Goal: Task Accomplishment & Management: Use online tool/utility

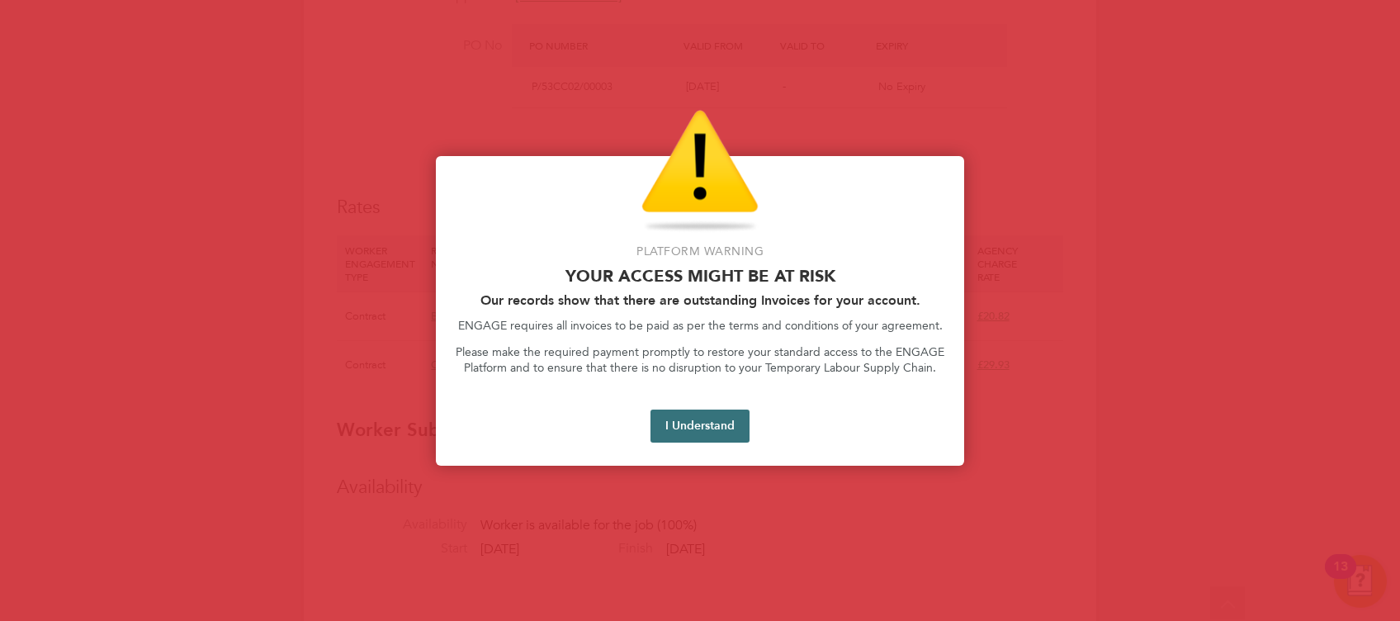
click at [721, 425] on button "I Understand" at bounding box center [700, 426] width 99 height 33
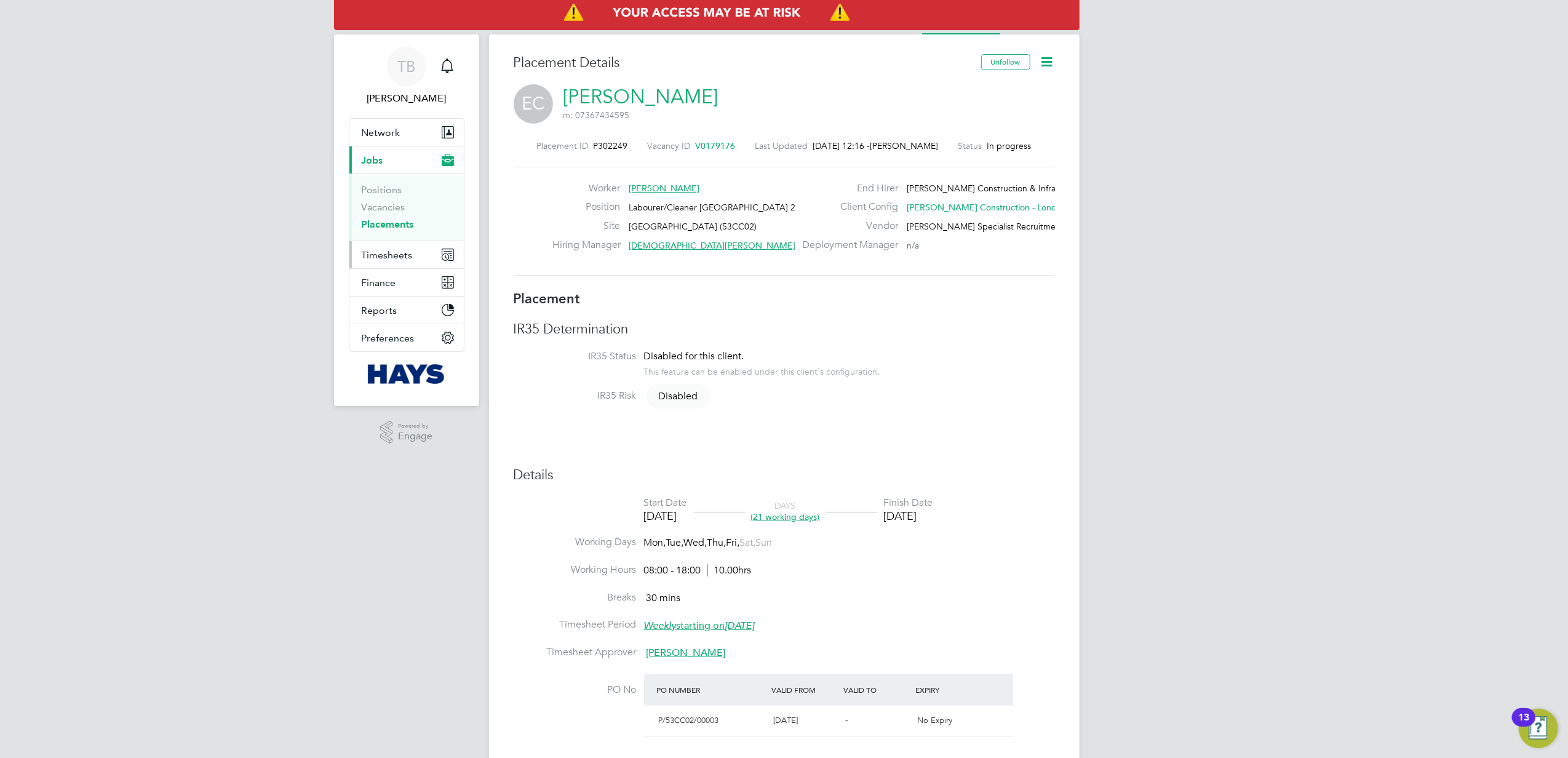
click at [380, 254] on span "Timesheets" at bounding box center [387, 255] width 51 height 12
click at [384, 220] on link "Timesheets" at bounding box center [387, 218] width 51 height 12
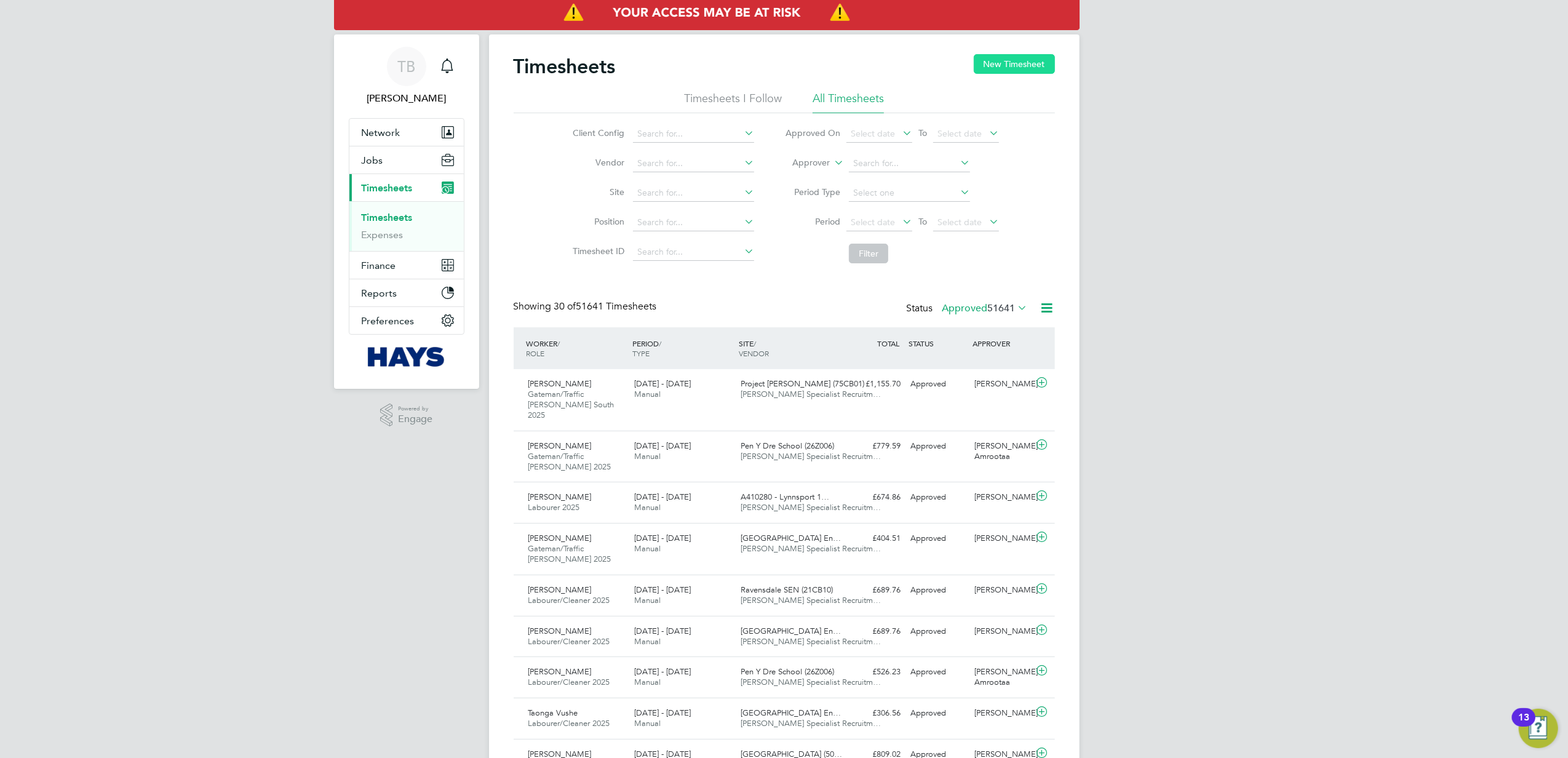
click at [994, 60] on button "New Timesheet" at bounding box center [1014, 64] width 81 height 19
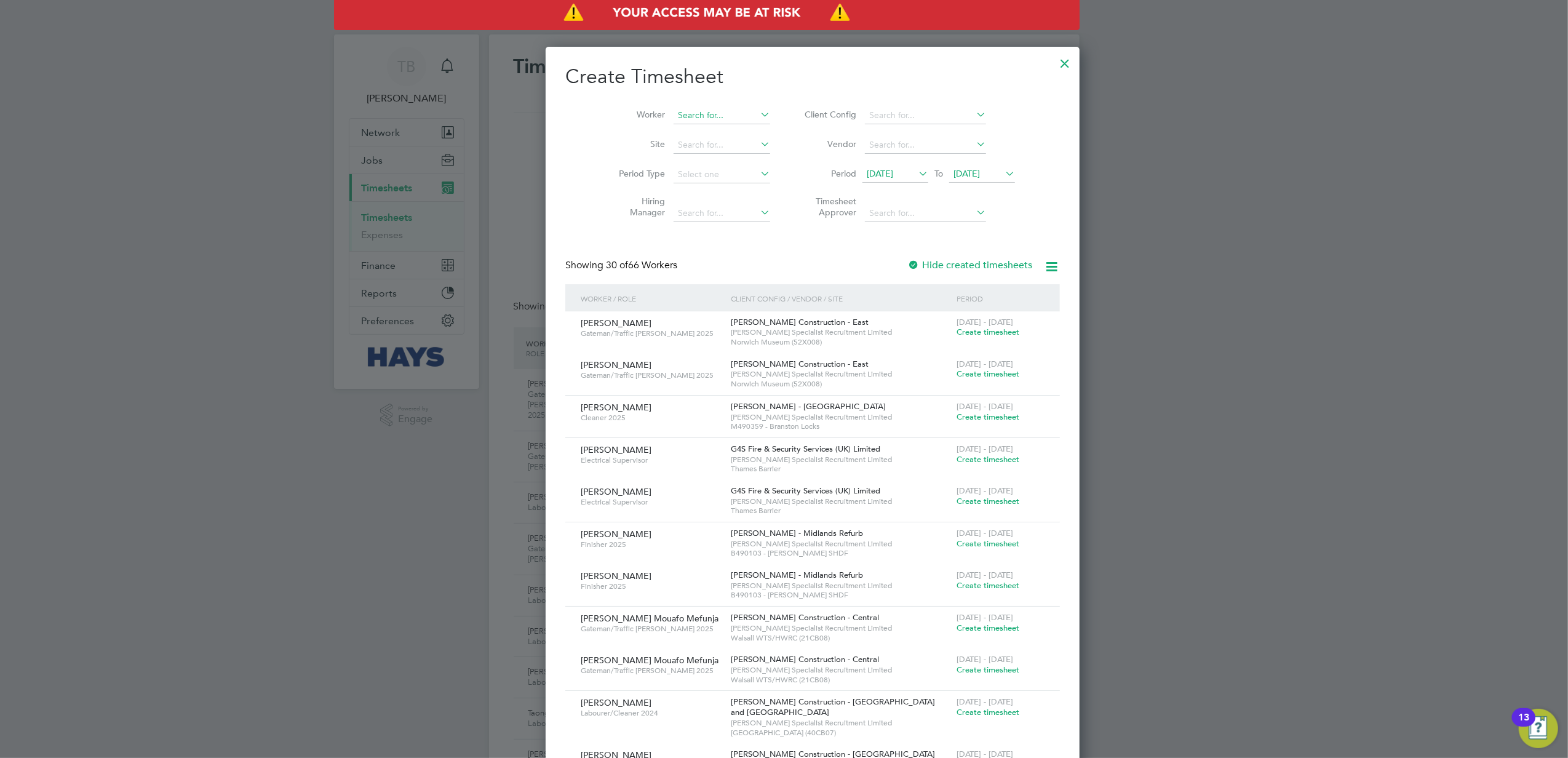
click at [689, 112] on input at bounding box center [722, 116] width 97 height 17
click at [677, 147] on li "Min susera Gumba" at bounding box center [697, 149] width 107 height 16
type input "Minsusera Gumba"
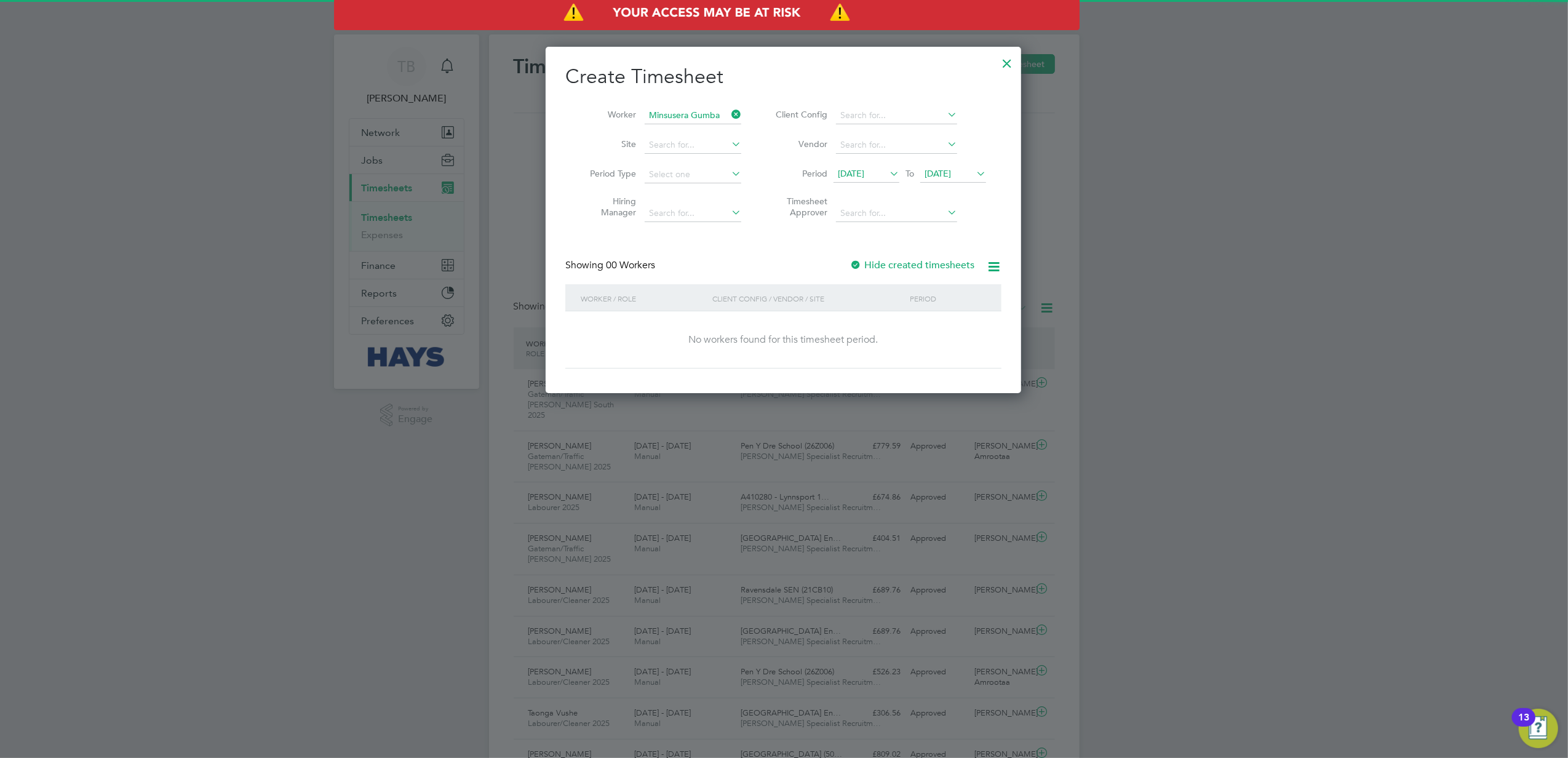
click at [854, 265] on div at bounding box center [855, 265] width 13 height 13
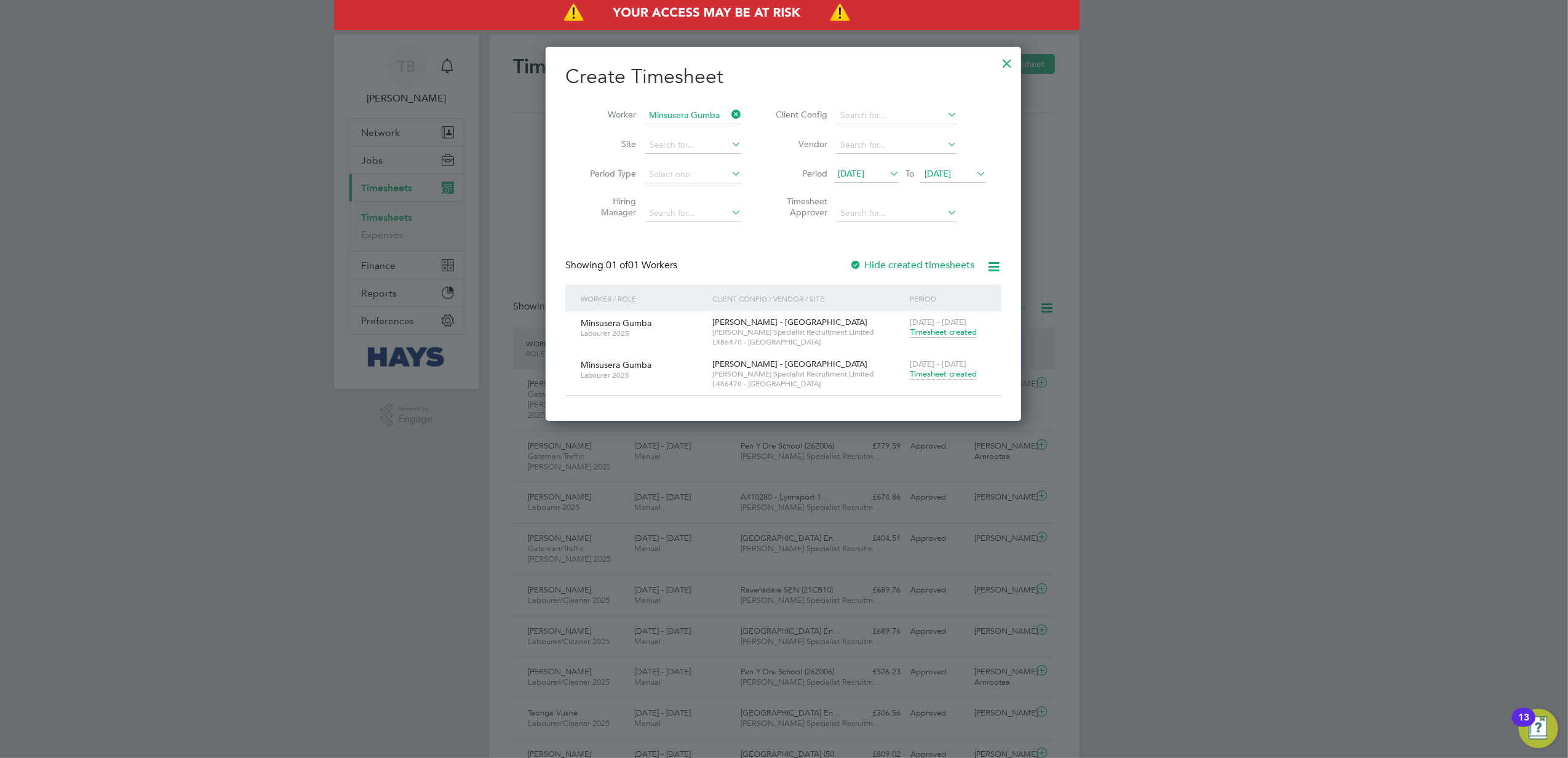
click at [948, 377] on span "Timesheet created" at bounding box center [943, 374] width 67 height 11
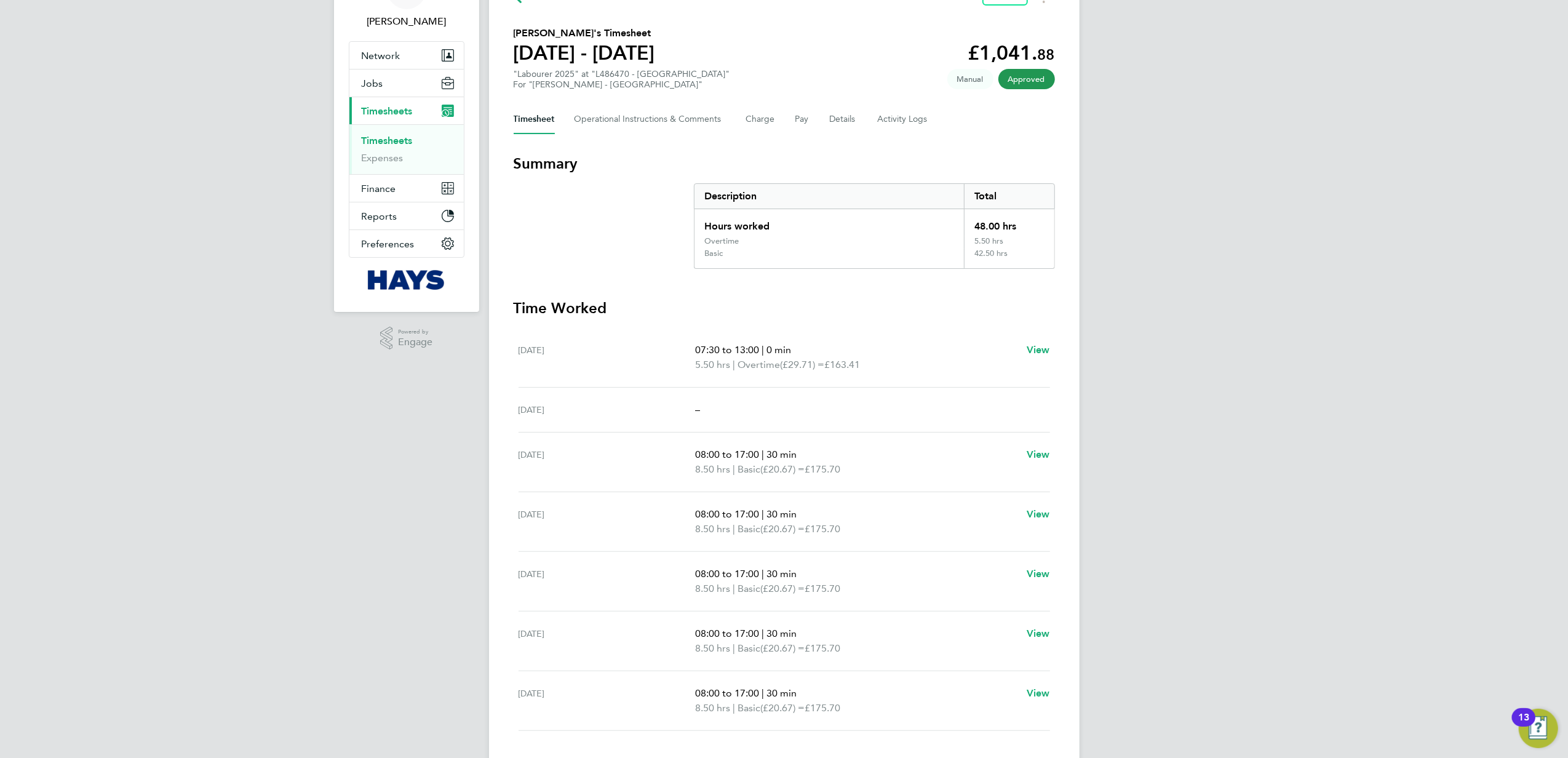
click at [387, 147] on li "Timesheets" at bounding box center [407, 143] width 92 height 17
click at [389, 140] on link "Timesheets" at bounding box center [387, 141] width 51 height 12
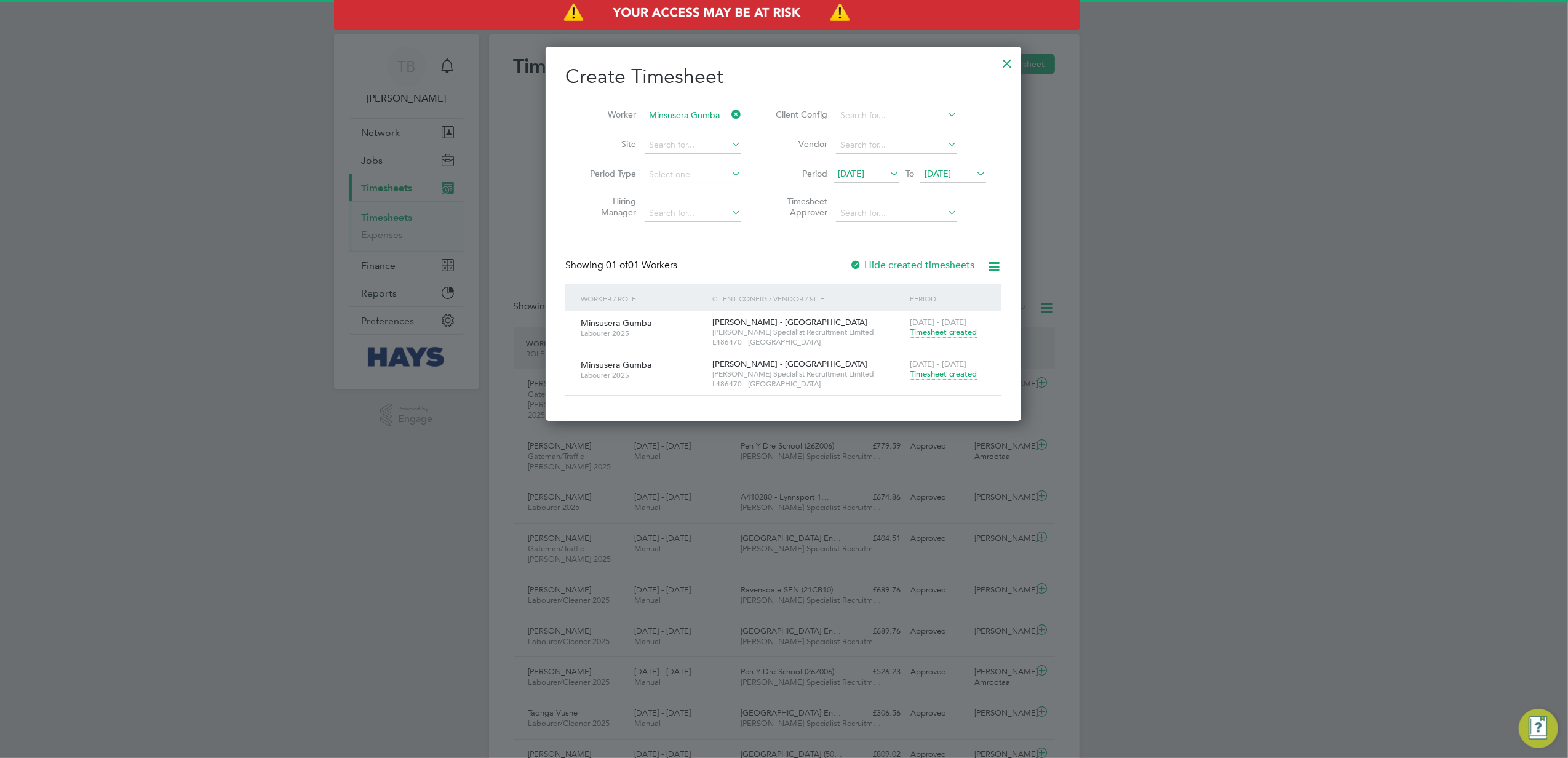
click at [729, 110] on icon at bounding box center [729, 114] width 0 height 17
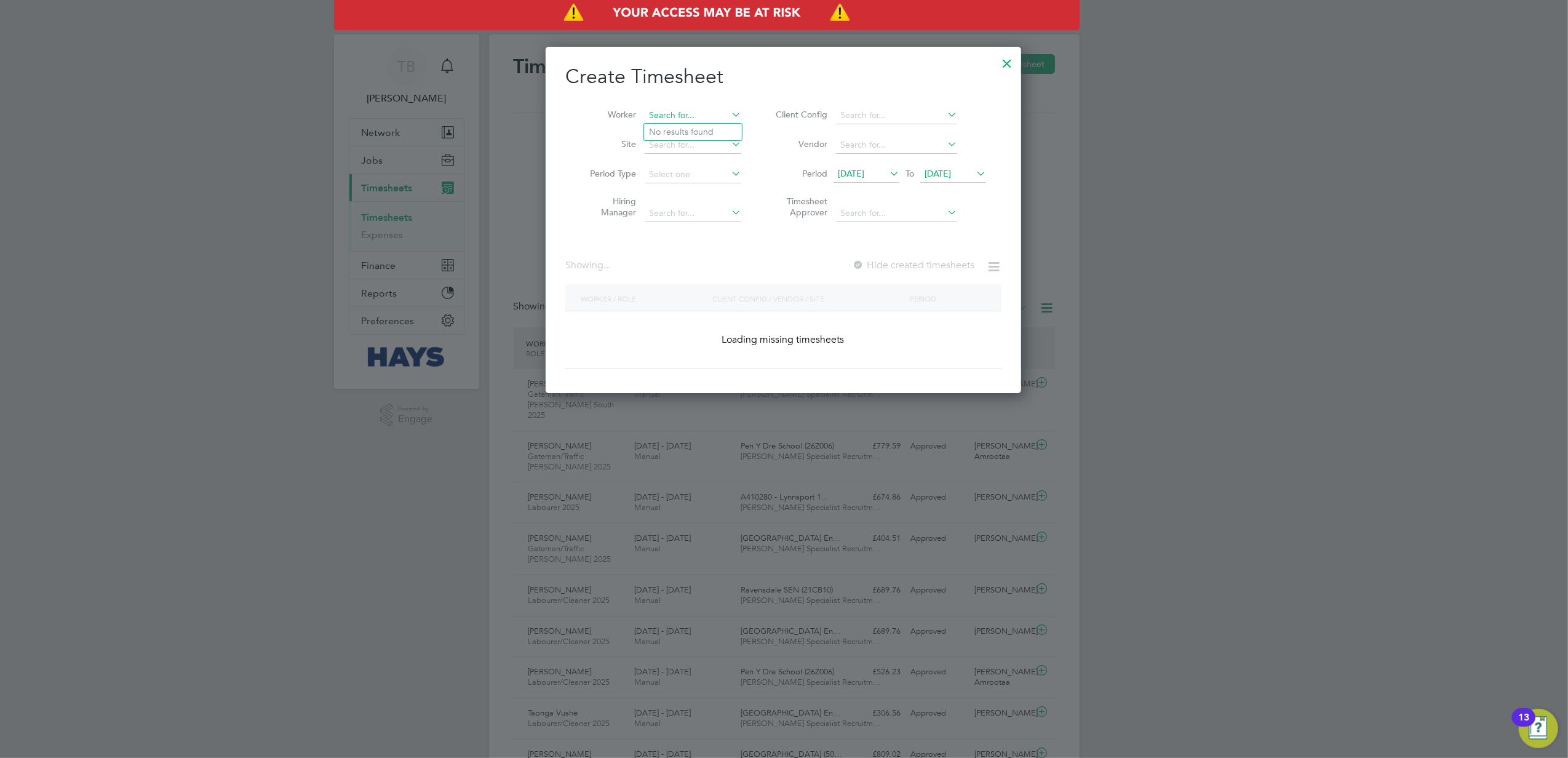
click at [676, 113] on input at bounding box center [693, 116] width 97 height 17
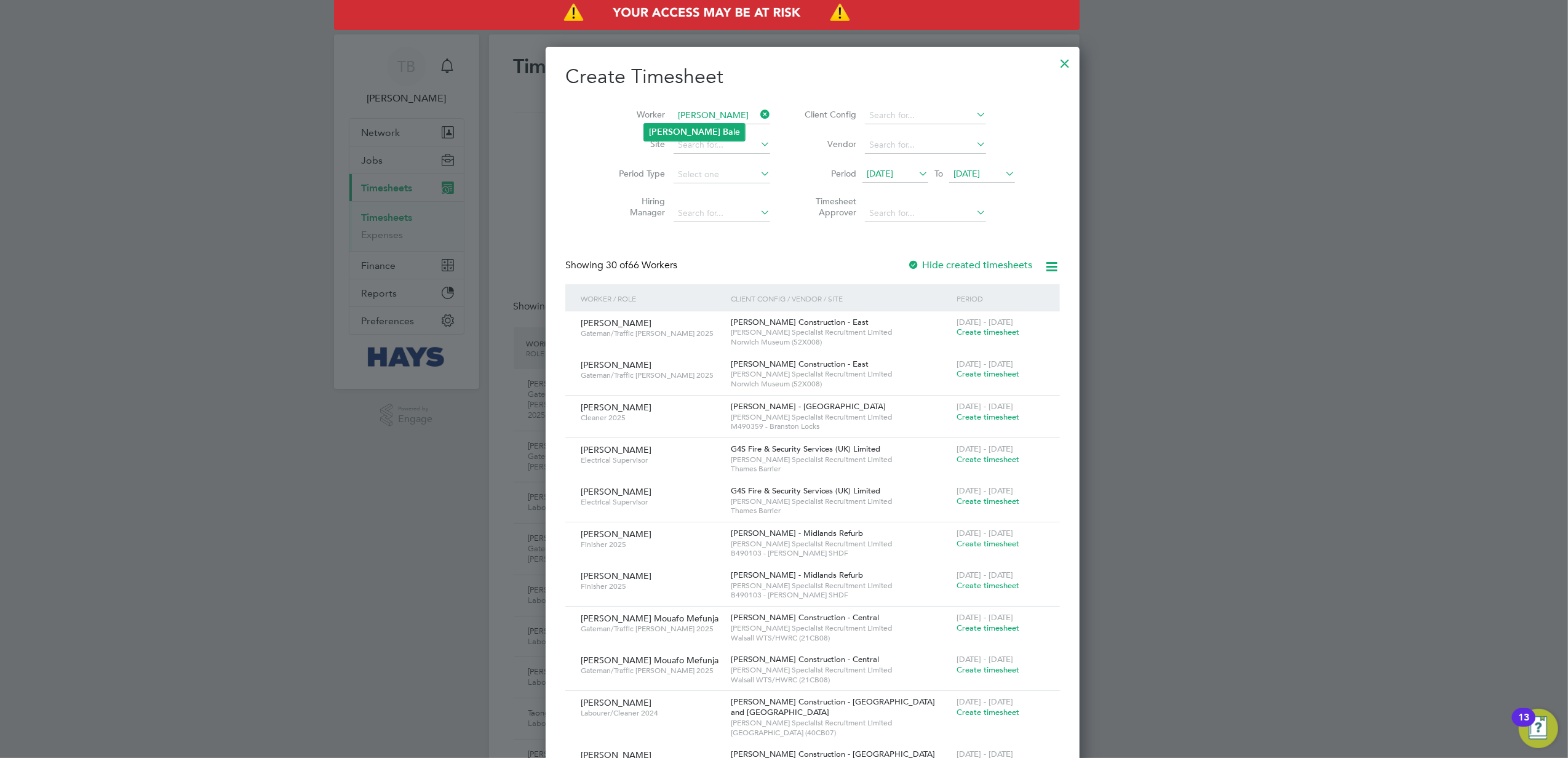
click at [723, 128] on b "Ba" at bounding box center [728, 132] width 10 height 10
type input "[PERSON_NAME]"
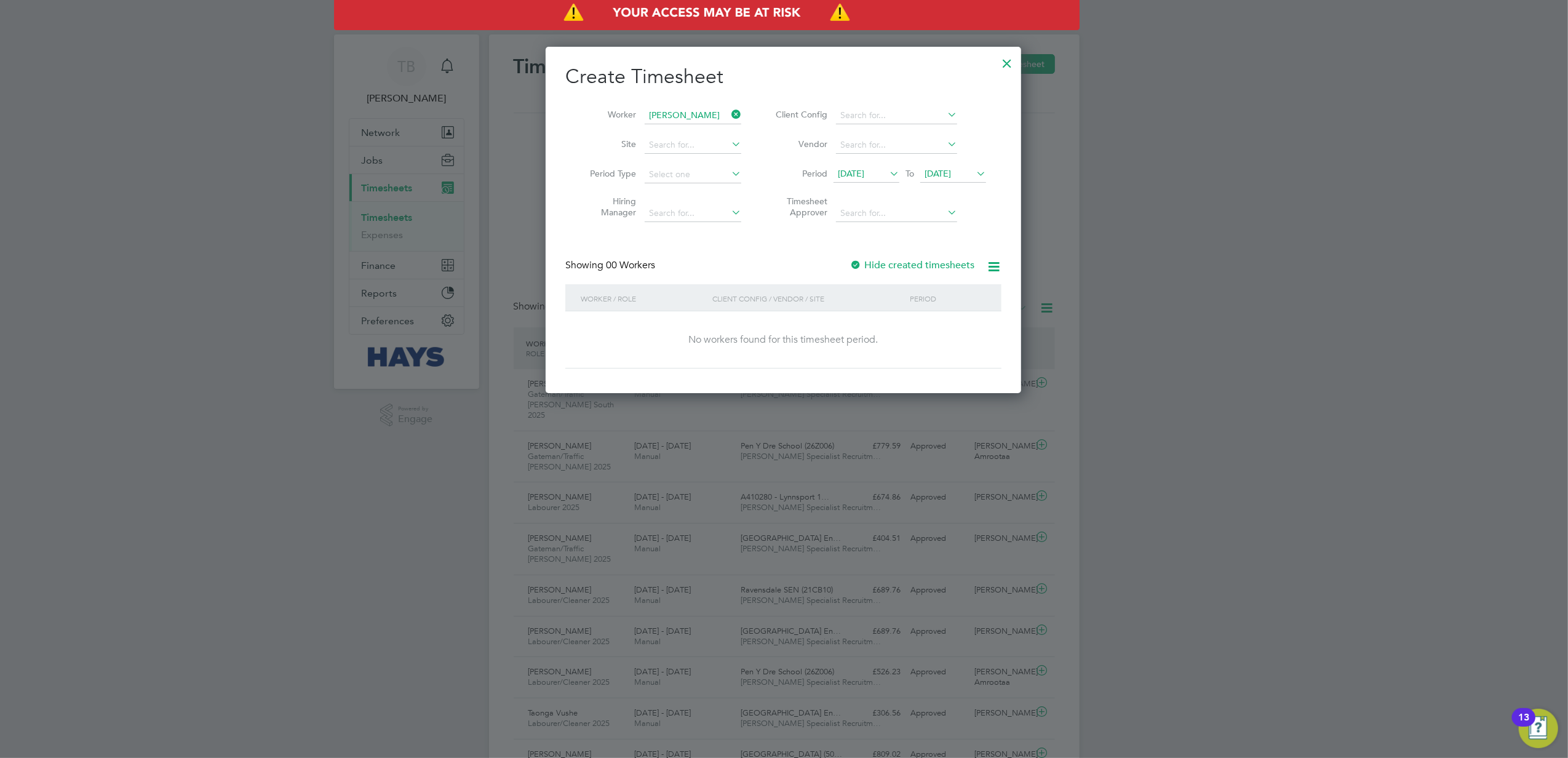
click at [857, 262] on div at bounding box center [855, 265] width 13 height 13
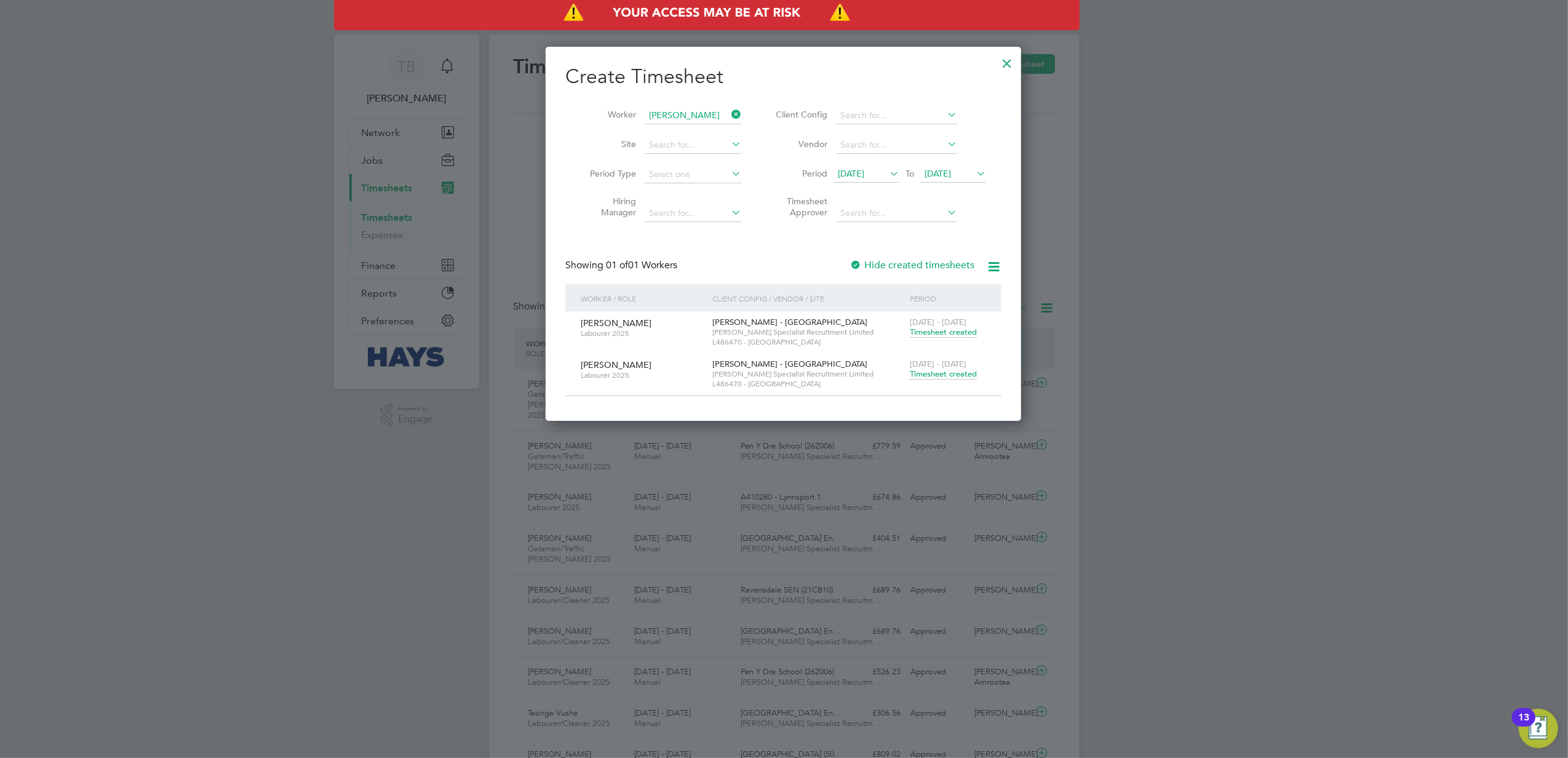
click at [950, 377] on span "Timesheet created" at bounding box center [943, 374] width 67 height 11
